Goal: Communication & Community: Participate in discussion

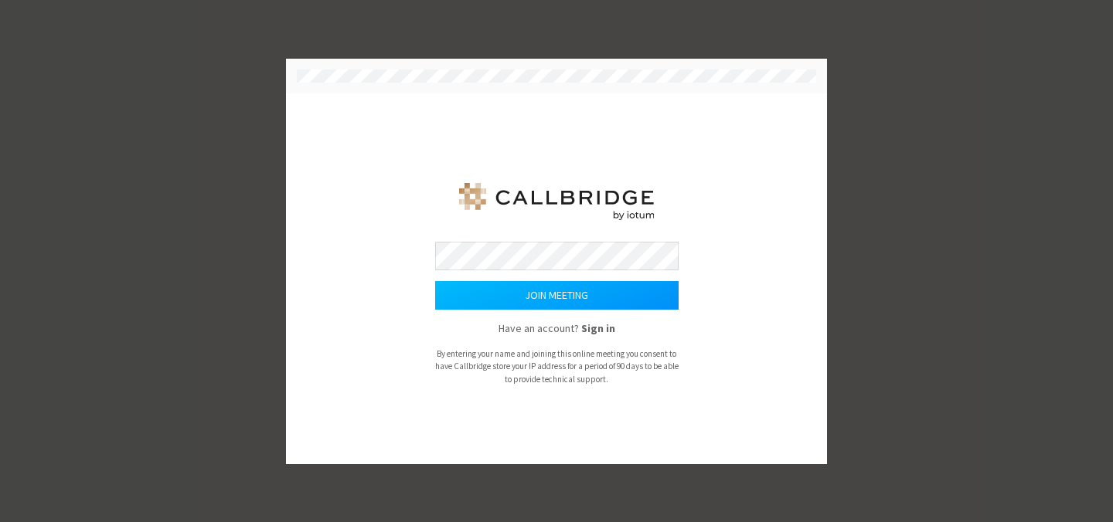
click at [625, 298] on button "Join meeting" at bounding box center [556, 295] width 243 height 29
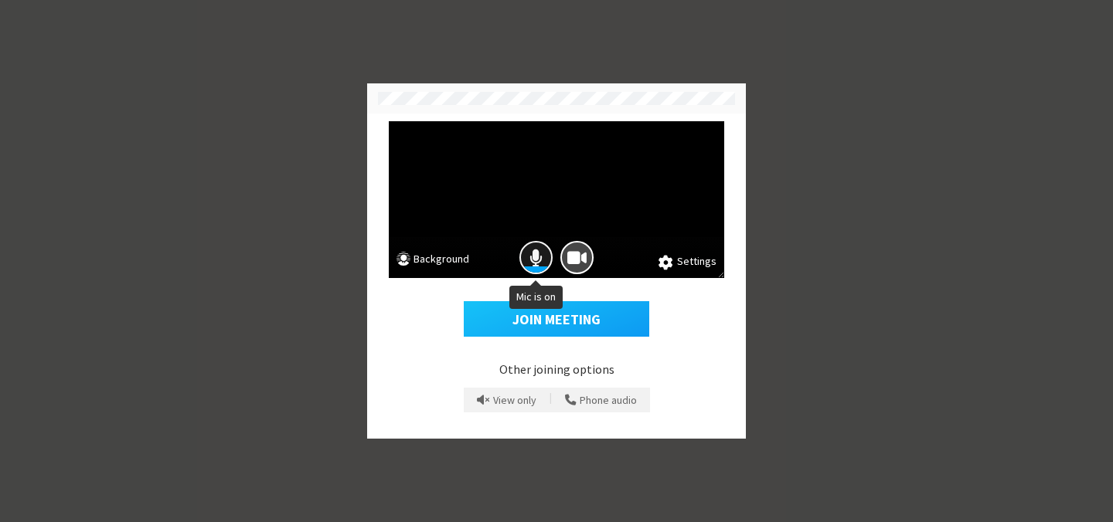
click at [539, 260] on span "Mic is on" at bounding box center [535, 257] width 13 height 21
click at [572, 257] on span "Camera is on" at bounding box center [576, 257] width 19 height 21
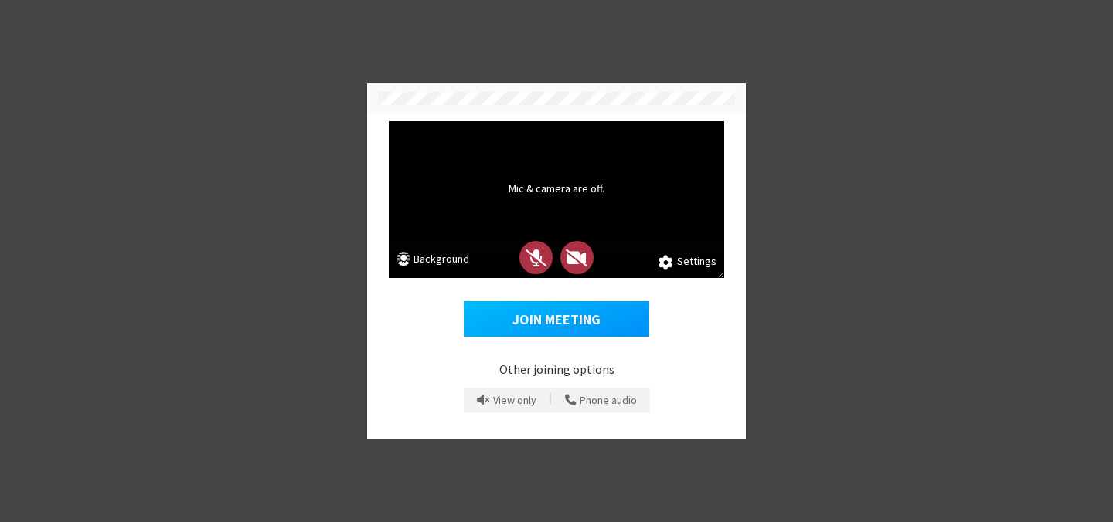
click at [567, 315] on button "Join Meeting" at bounding box center [556, 319] width 185 height 36
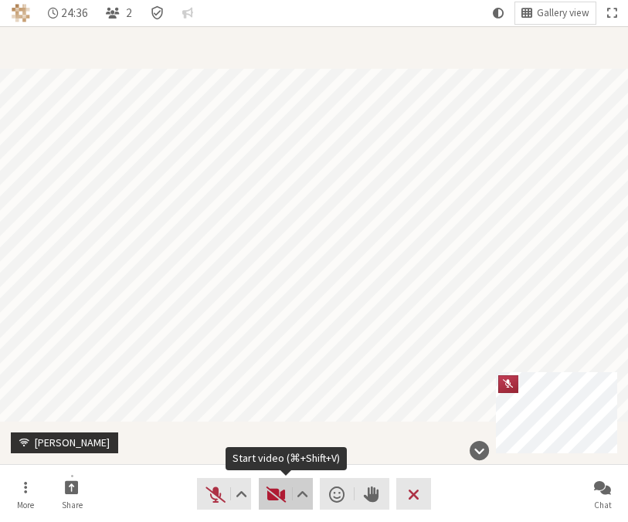
click at [264, 491] on button "Video" at bounding box center [286, 494] width 54 height 32
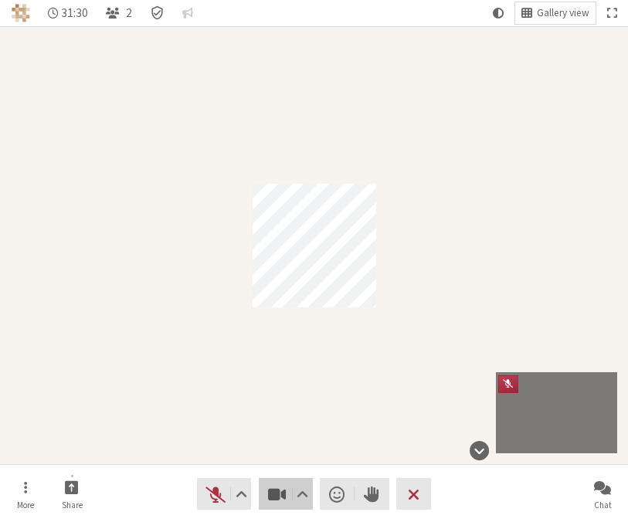
click at [266, 498] on span "Stop video (⌘+Shift+V)" at bounding box center [277, 495] width 22 height 22
